Goal: Information Seeking & Learning: Learn about a topic

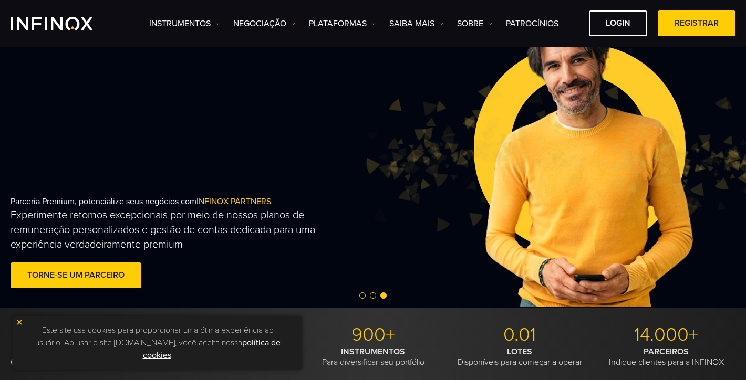
scroll to position [39, 0]
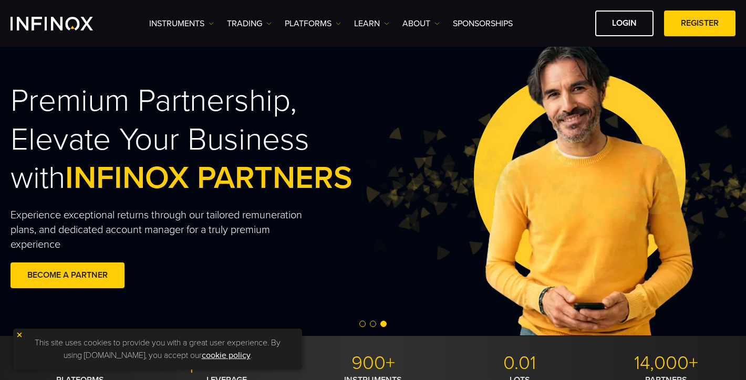
click at [468, 66] on div "Premium Partnership, Elevate Your Business with INFINOX PARTNERS Experience exc…" at bounding box center [373, 187] width 746 height 298
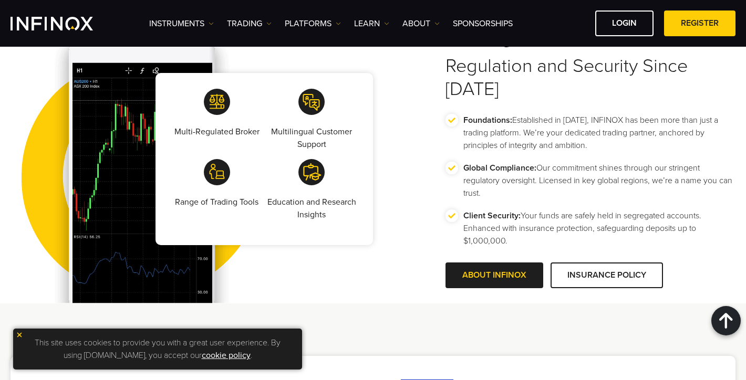
scroll to position [1833, 0]
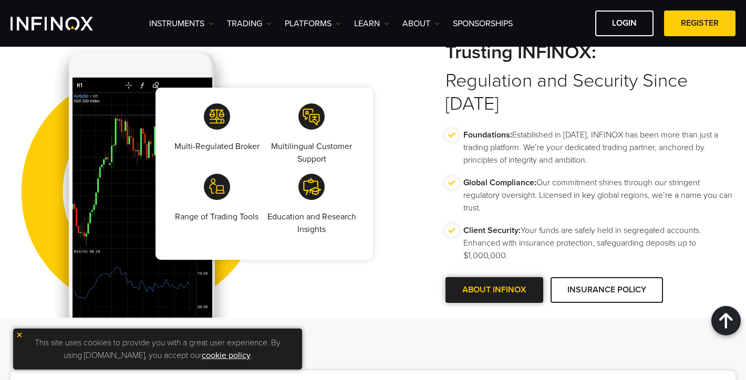
click at [494, 290] on span at bounding box center [494, 290] width 0 height 0
click at [501, 297] on link "ABOUT INFINOX" at bounding box center [494, 290] width 98 height 26
